Goal: Transaction & Acquisition: Purchase product/service

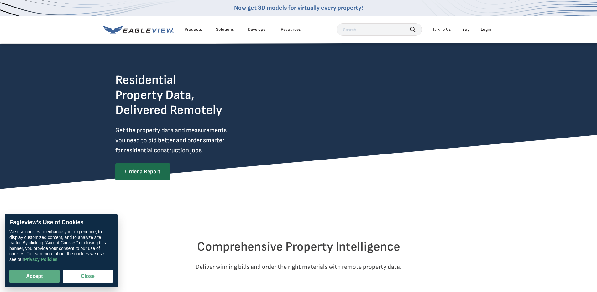
click at [488, 29] on div "Login" at bounding box center [486, 30] width 10 height 6
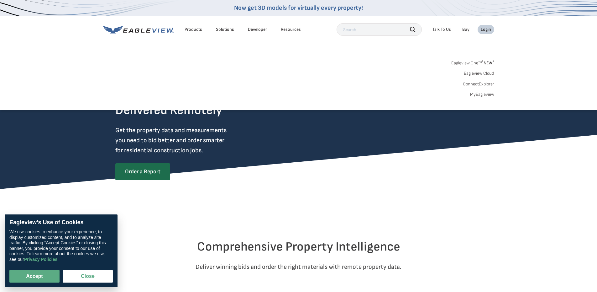
click at [479, 96] on link "MyEagleview" at bounding box center [482, 95] width 24 height 6
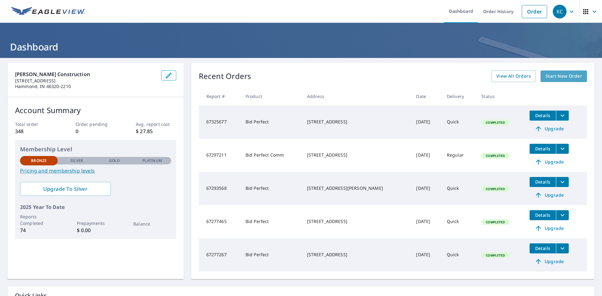
click at [558, 76] on span "Start New Order" at bounding box center [564, 76] width 36 height 8
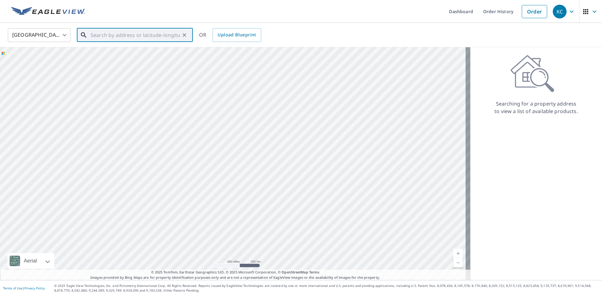
click at [101, 34] on input "text" at bounding box center [135, 35] width 89 height 18
click at [98, 54] on span "8748 [PERSON_NAME]" at bounding box center [138, 54] width 98 height 8
type input "[STREET_ADDRESS][PERSON_NAME]"
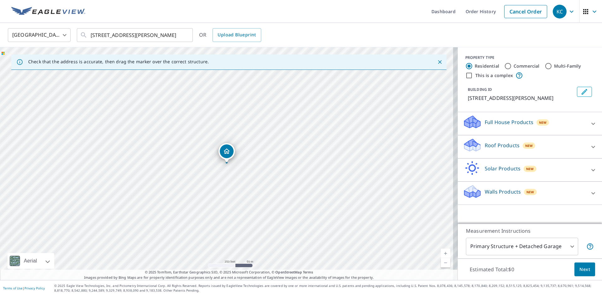
click at [590, 146] on icon at bounding box center [594, 147] width 8 height 8
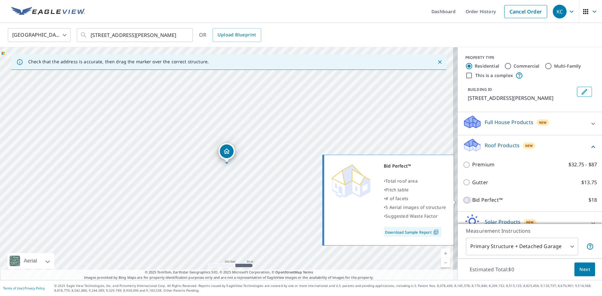
click at [463, 200] on input "Bid Perfect™ $18" at bounding box center [467, 201] width 9 height 8
checkbox input "true"
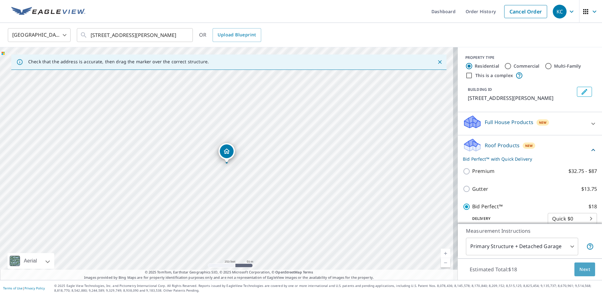
click at [580, 269] on span "Next" at bounding box center [585, 270] width 11 height 8
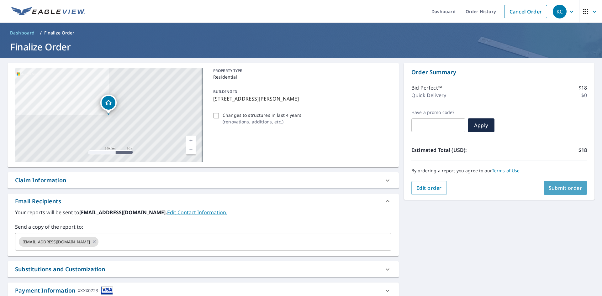
click at [554, 188] on span "Submit order" at bounding box center [566, 188] width 34 height 7
checkbox input "true"
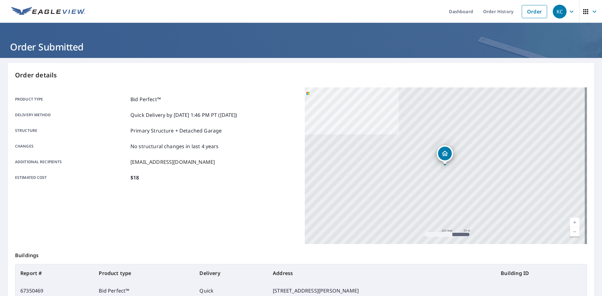
click at [358, 101] on div "[STREET_ADDRESS][PERSON_NAME]" at bounding box center [446, 166] width 282 height 157
